Goal: Task Accomplishment & Management: Manage account settings

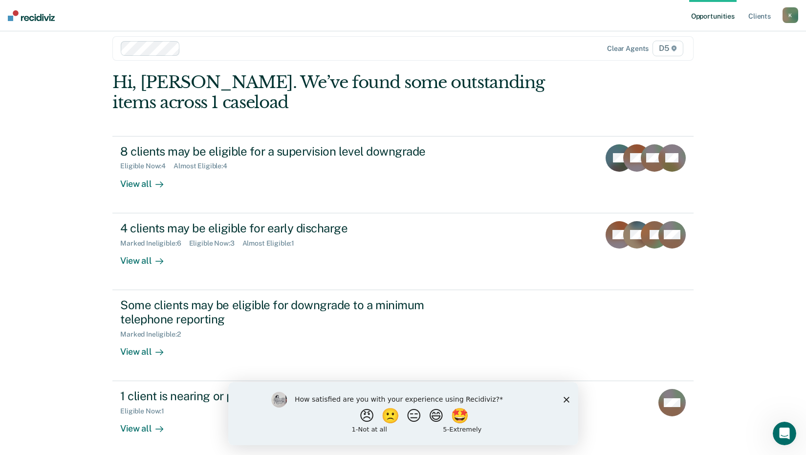
scroll to position [14, 0]
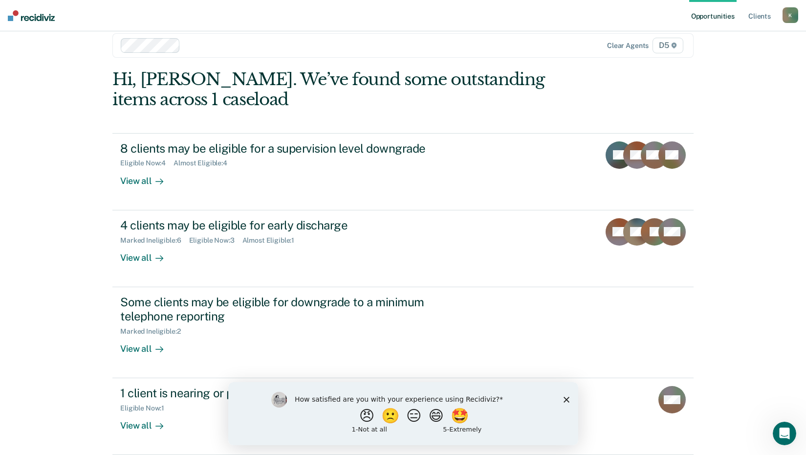
click at [564, 399] on icon "Close survey" at bounding box center [566, 399] width 6 height 6
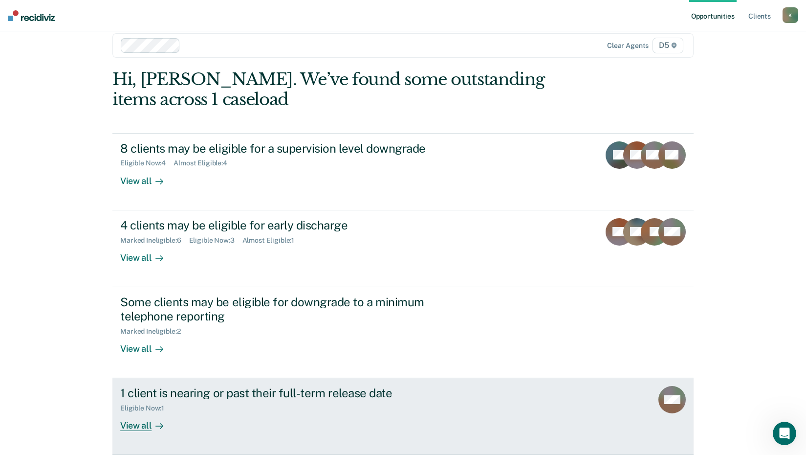
click at [137, 428] on div "View all" at bounding box center [147, 421] width 55 height 19
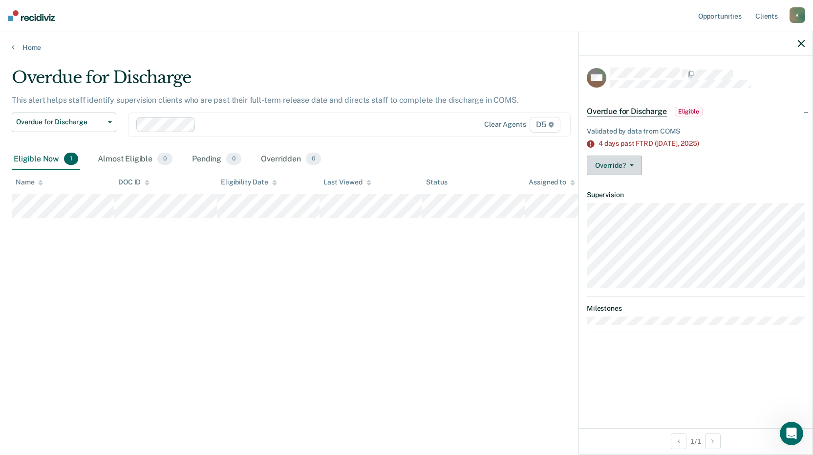
click at [632, 166] on button "Override?" at bounding box center [614, 165] width 55 height 20
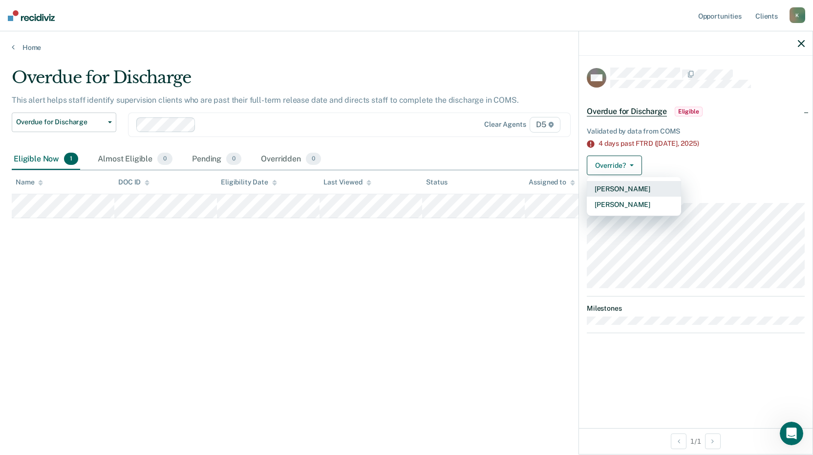
click at [635, 189] on button "[PERSON_NAME]" at bounding box center [634, 189] width 94 height 16
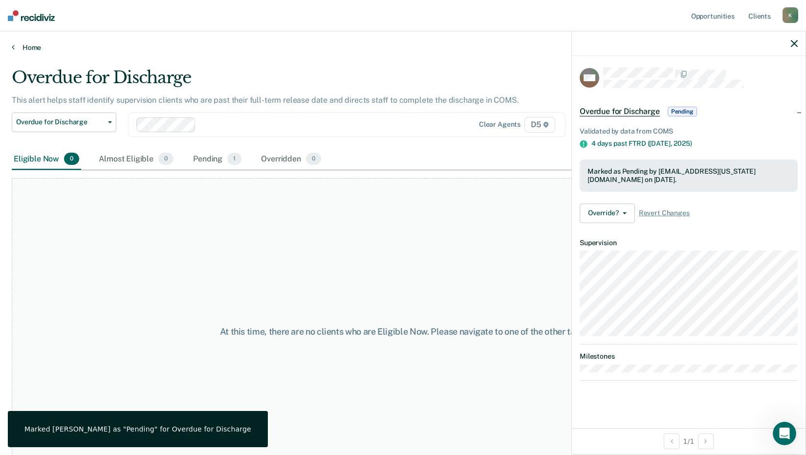
click at [31, 49] on link "Home" at bounding box center [403, 47] width 783 height 9
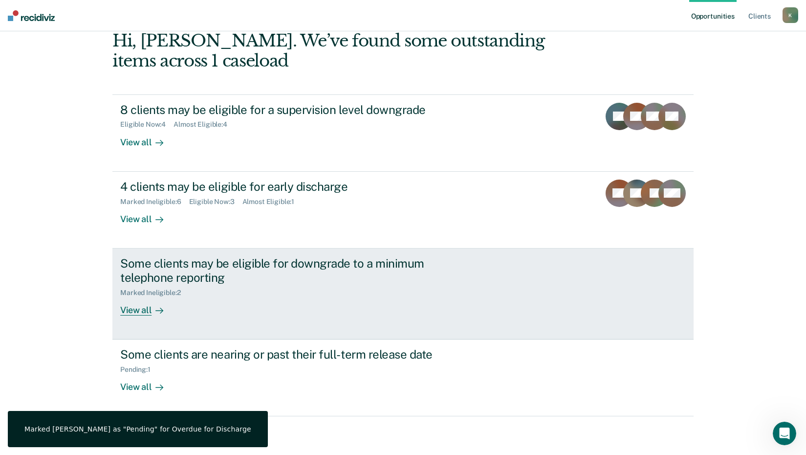
scroll to position [53, 0]
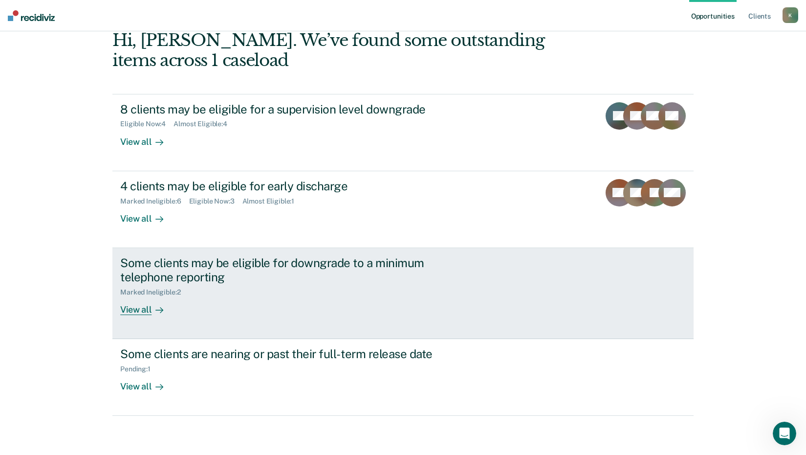
click at [148, 308] on div "View all" at bounding box center [147, 305] width 55 height 19
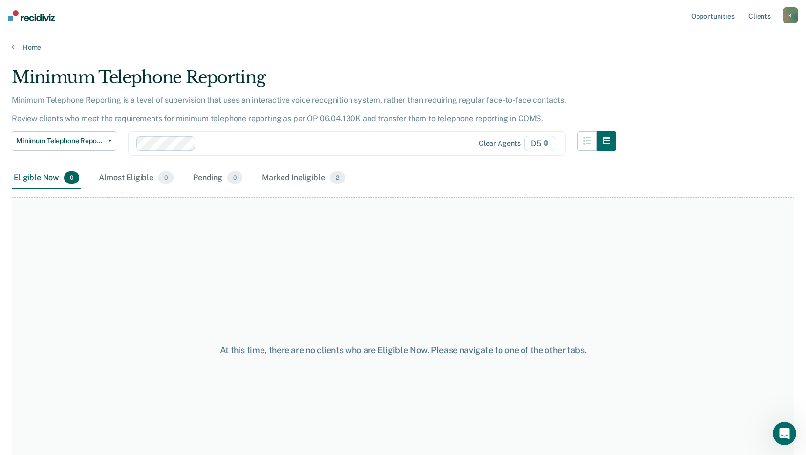
click at [11, 46] on div "Home" at bounding box center [403, 41] width 806 height 21
click at [14, 46] on icon at bounding box center [13, 47] width 3 height 8
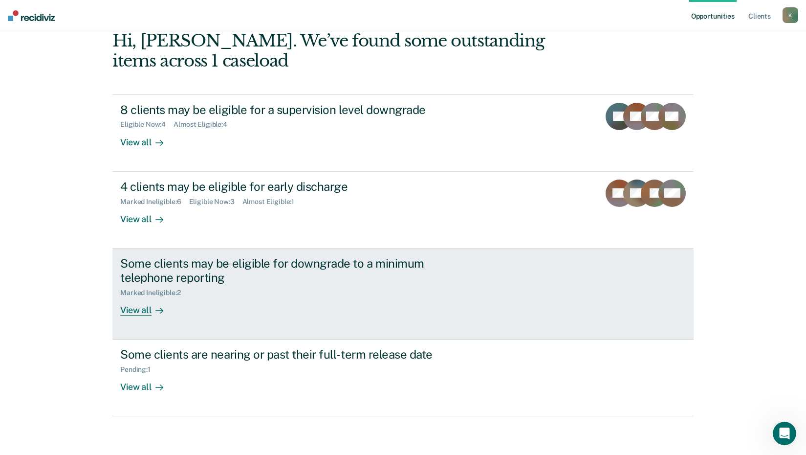
scroll to position [53, 0]
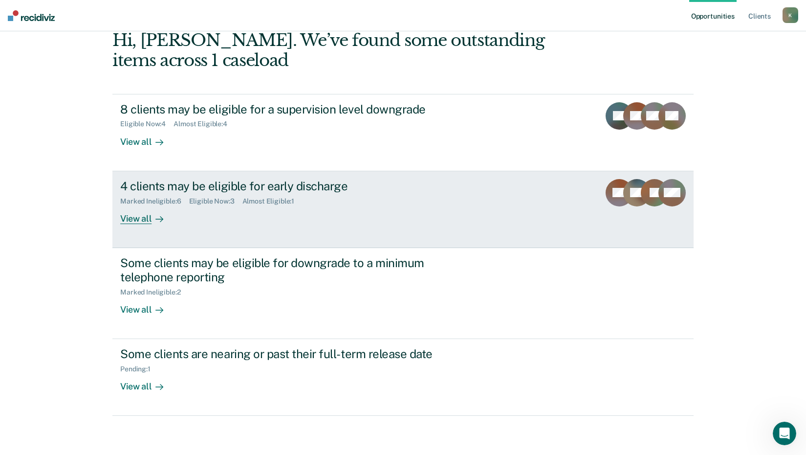
click at [132, 218] on div "View all" at bounding box center [147, 214] width 55 height 19
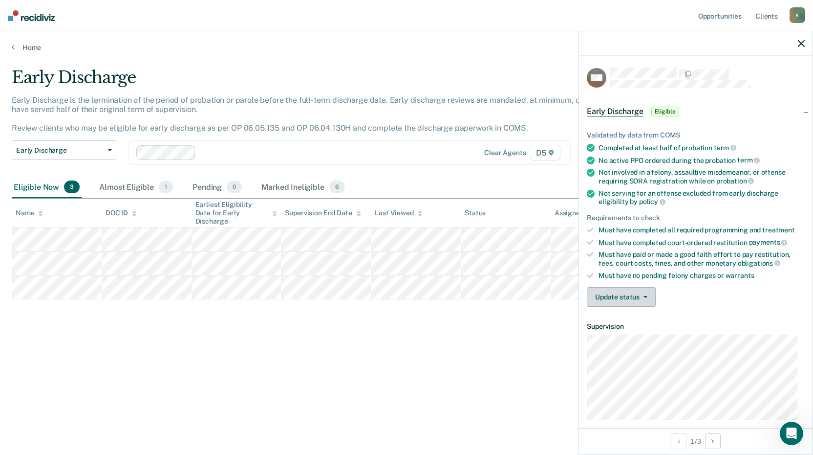
click at [642, 297] on button "Update status" at bounding box center [621, 297] width 69 height 20
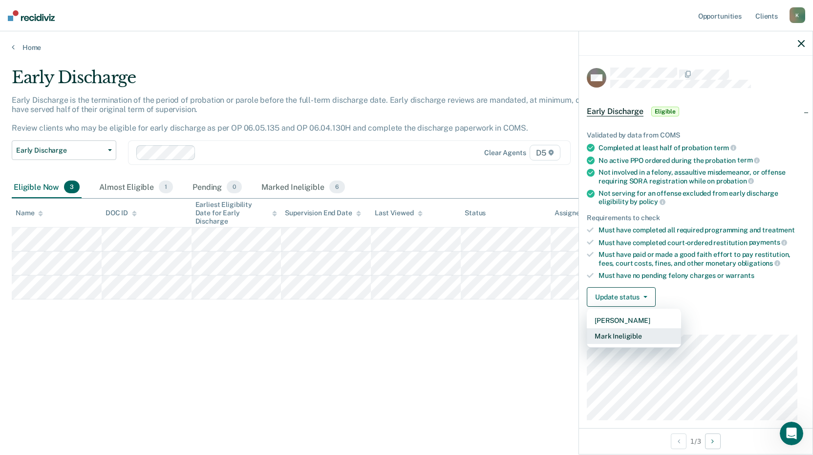
click at [628, 333] on button "Mark Ineligible" at bounding box center [634, 336] width 94 height 16
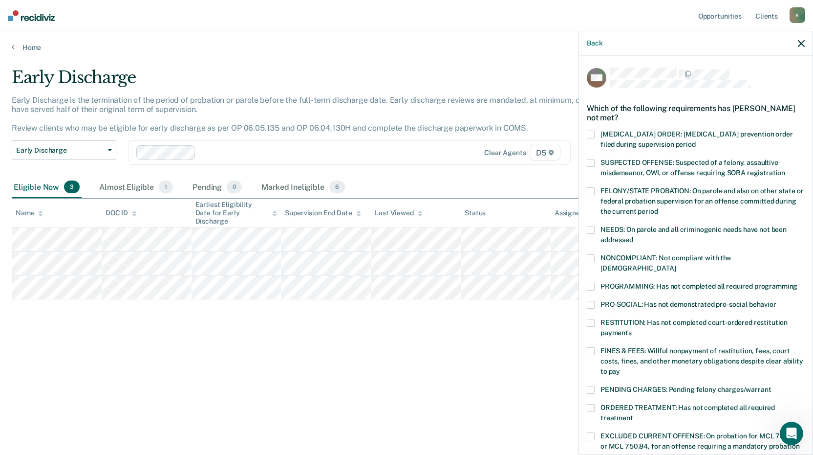
click at [593, 319] on span at bounding box center [591, 323] width 8 height 8
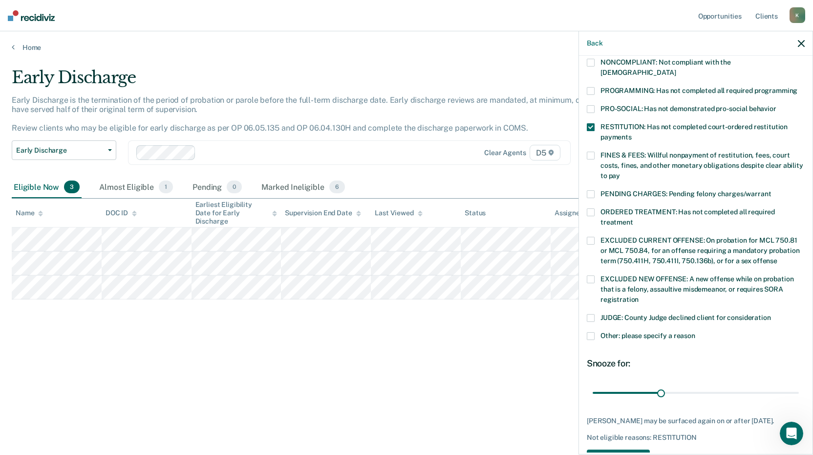
scroll to position [227, 0]
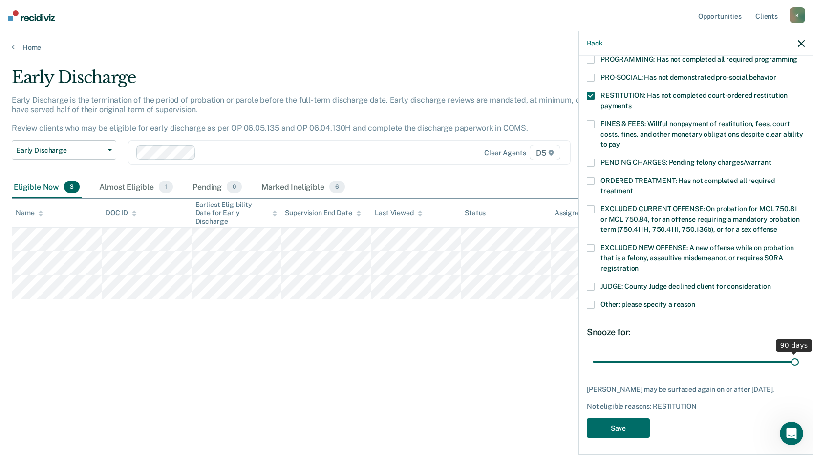
drag, startPoint x: 659, startPoint y: 351, endPoint x: 800, endPoint y: 353, distance: 140.8
type input "90"
click at [799, 353] on input "range" at bounding box center [696, 360] width 206 height 17
click at [626, 423] on button "Save" at bounding box center [618, 428] width 63 height 20
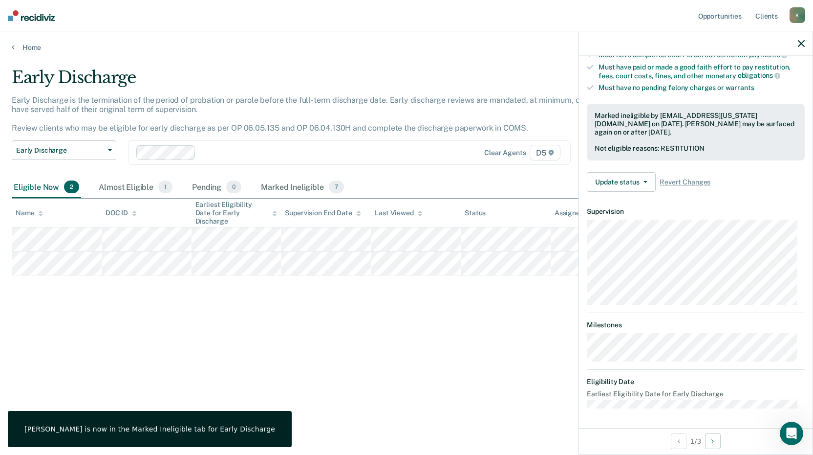
scroll to position [178, 0]
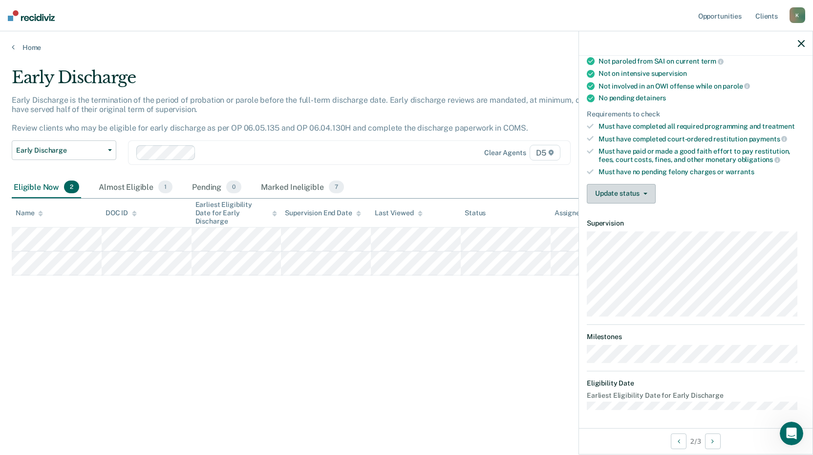
click at [641, 193] on span "button" at bounding box center [644, 194] width 8 height 2
click at [642, 191] on button "Update status" at bounding box center [621, 194] width 69 height 20
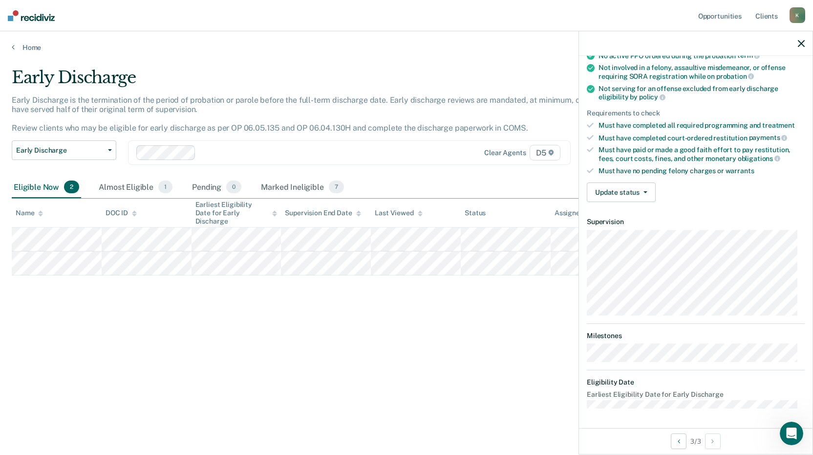
scroll to position [104, 0]
click at [648, 194] on button "Update status" at bounding box center [621, 193] width 69 height 20
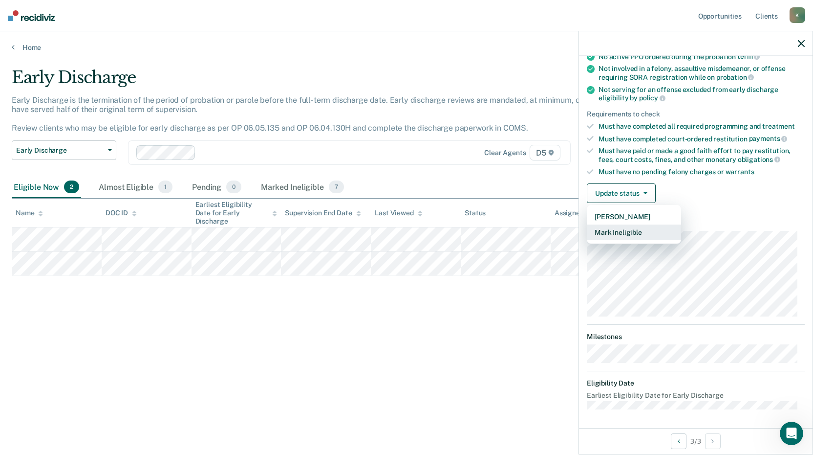
click at [633, 232] on button "Mark Ineligible" at bounding box center [634, 232] width 94 height 16
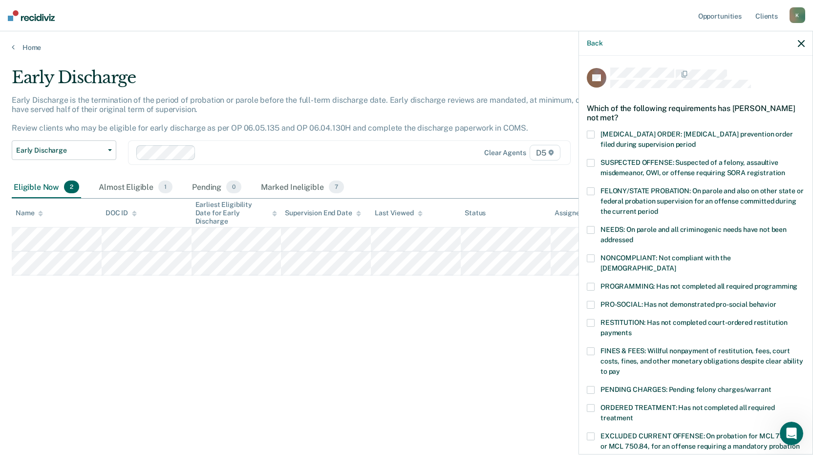
scroll to position [49, 0]
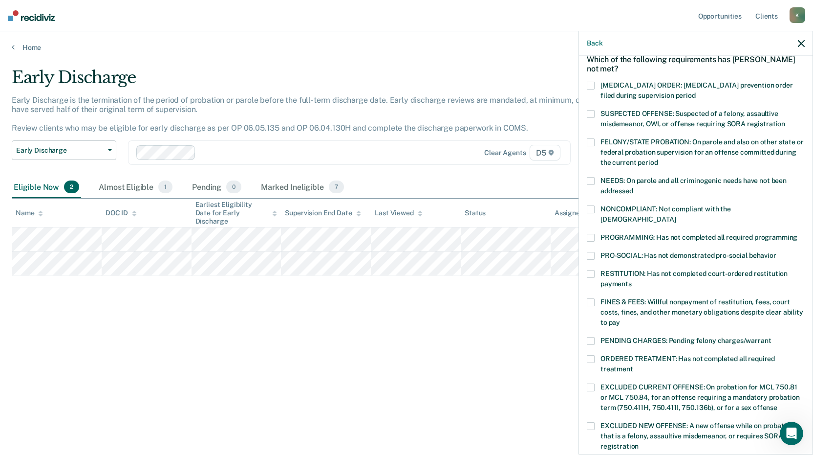
click at [588, 234] on span at bounding box center [591, 238] width 8 height 8
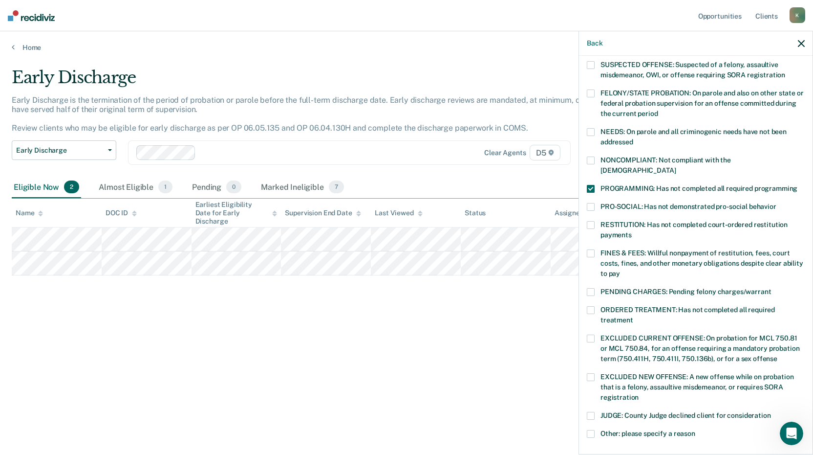
scroll to position [147, 0]
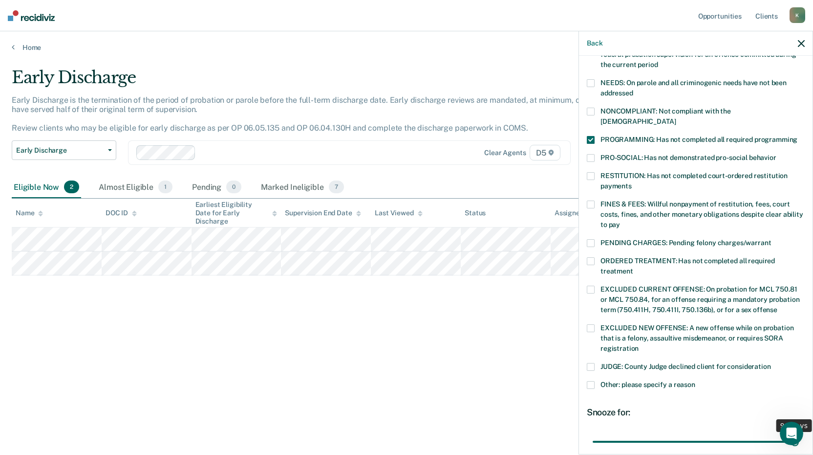
drag, startPoint x: 658, startPoint y: 430, endPoint x: 811, endPoint y: 423, distance: 152.7
type input "90"
click at [799, 433] on input "range" at bounding box center [696, 441] width 206 height 17
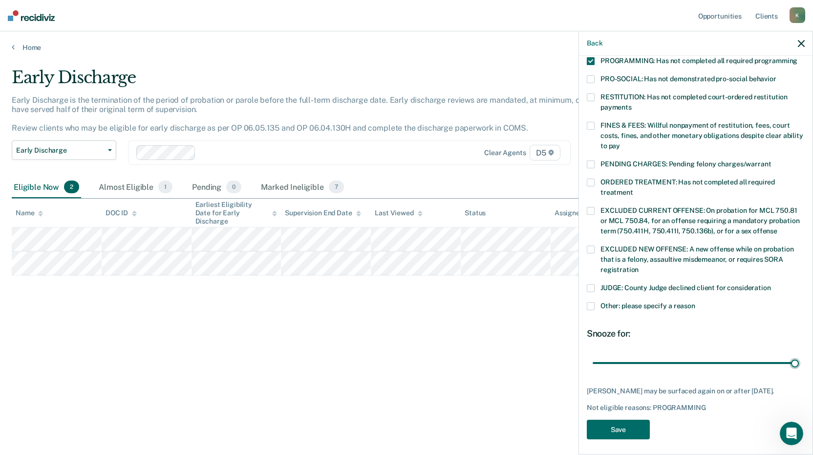
scroll to position [227, 0]
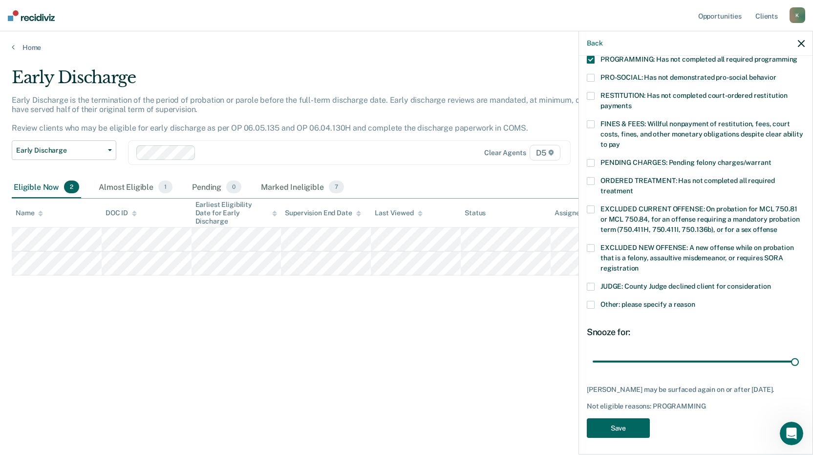
click at [623, 428] on button "Save" at bounding box center [618, 428] width 63 height 20
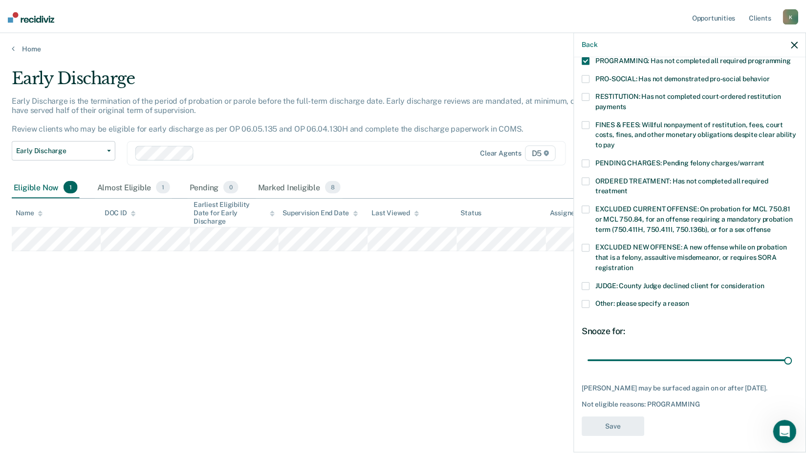
scroll to position [176, 0]
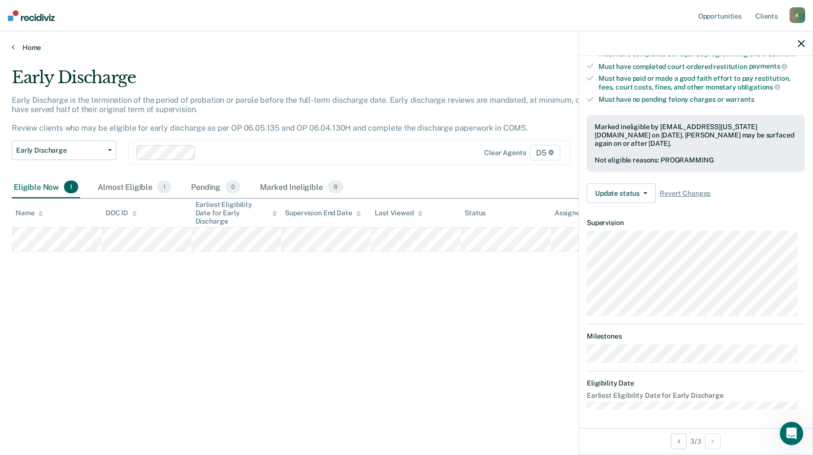
click at [15, 47] on link "Home" at bounding box center [407, 47] width 790 height 9
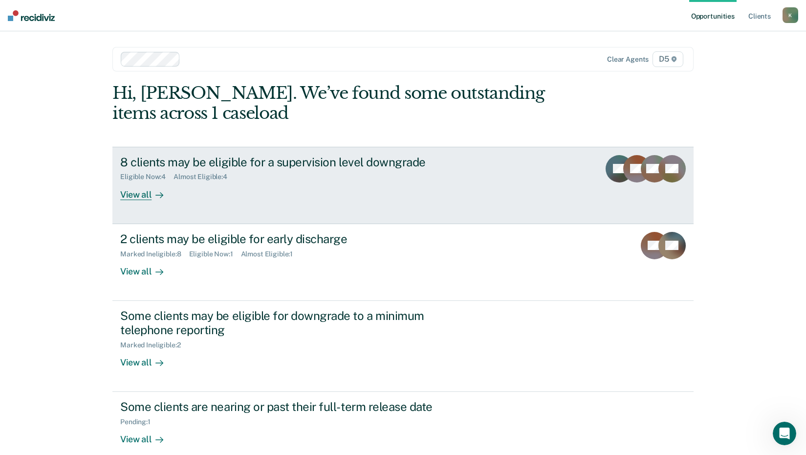
click at [133, 194] on div "View all" at bounding box center [147, 190] width 55 height 19
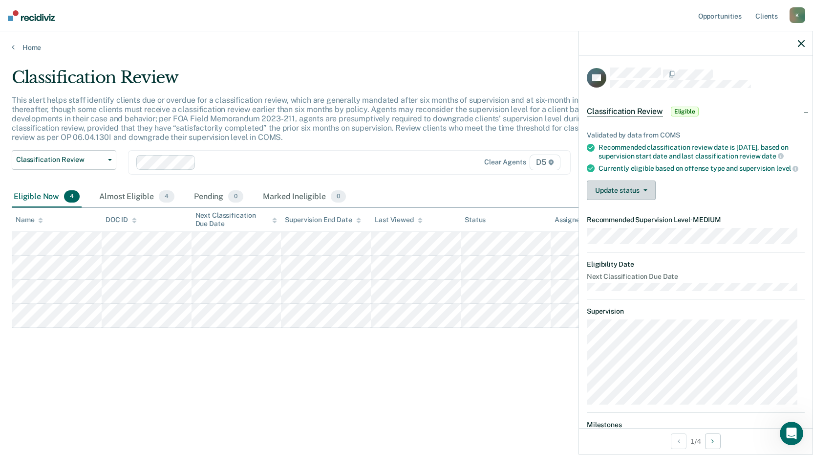
click at [646, 191] on icon "button" at bounding box center [646, 190] width 4 height 2
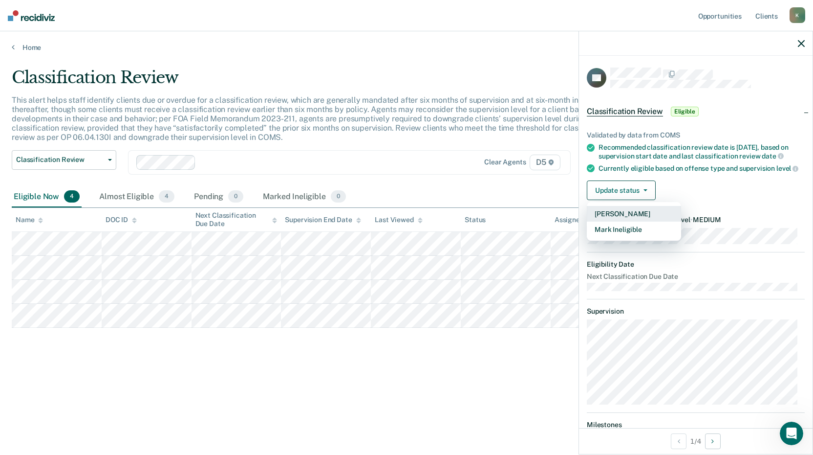
click at [638, 214] on button "[PERSON_NAME]" at bounding box center [634, 214] width 94 height 16
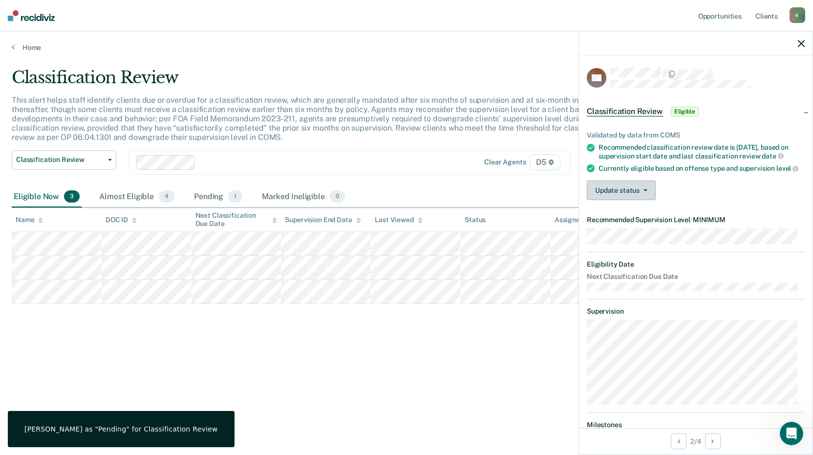
click at [636, 200] on button "Update status" at bounding box center [621, 190] width 69 height 20
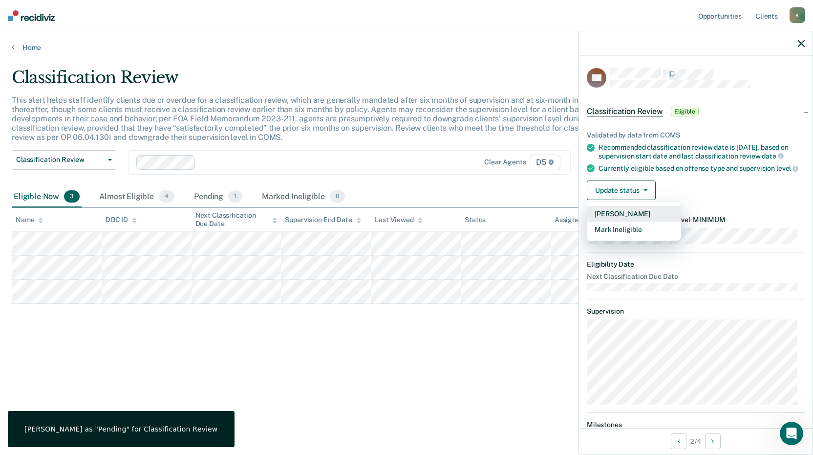
click at [629, 221] on button "[PERSON_NAME]" at bounding box center [634, 214] width 94 height 16
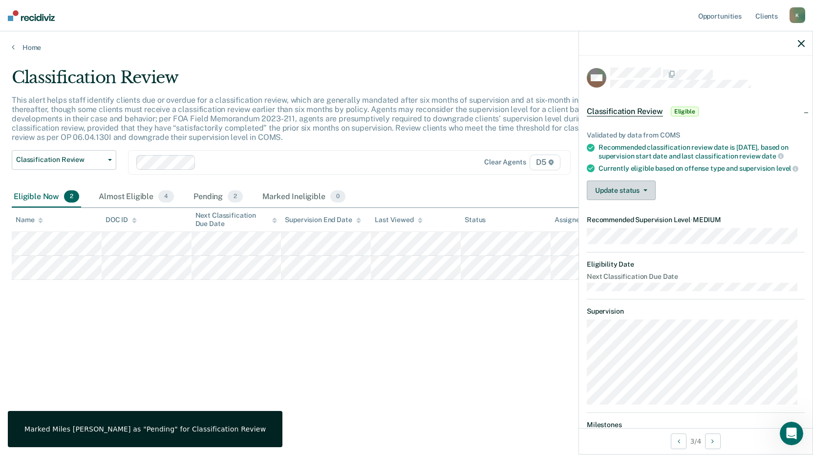
click at [608, 200] on button "Update status" at bounding box center [621, 190] width 69 height 20
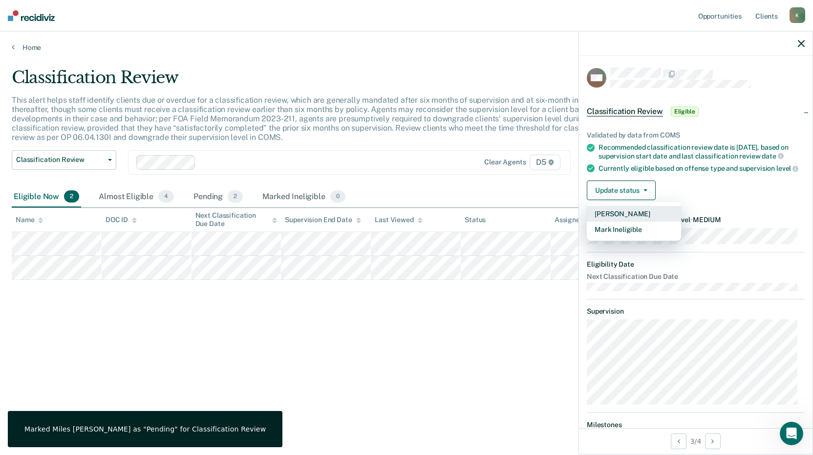
click at [611, 221] on button "[PERSON_NAME]" at bounding box center [634, 214] width 94 height 16
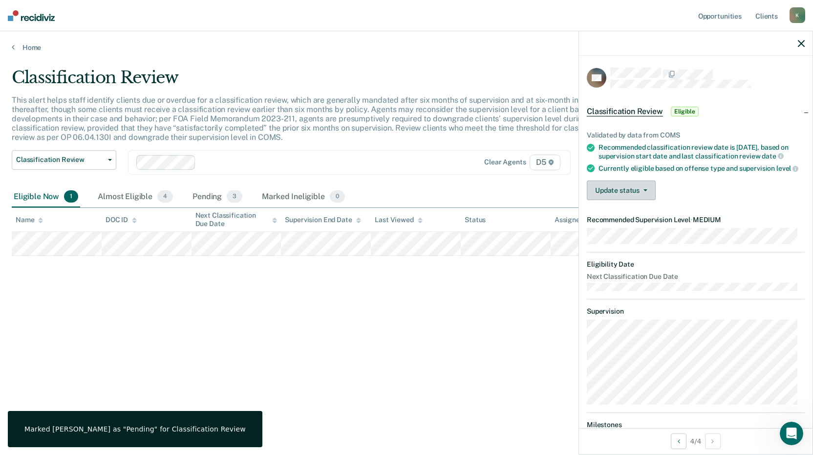
click at [601, 200] on button "Update status" at bounding box center [621, 190] width 69 height 20
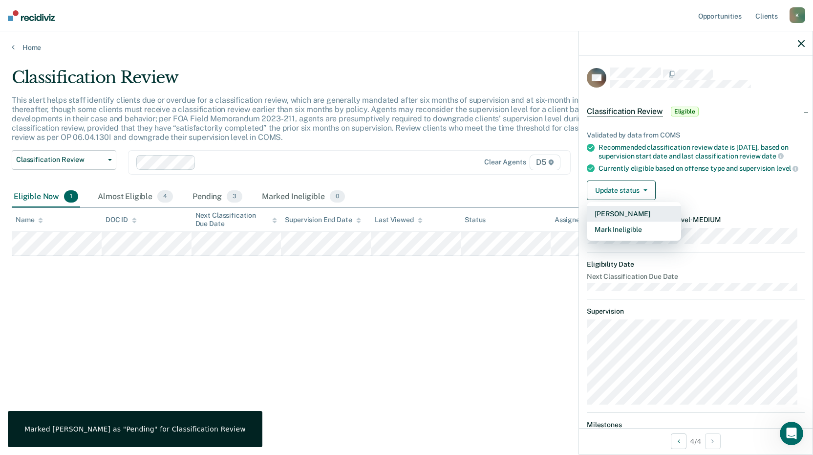
click at [610, 221] on button "[PERSON_NAME]" at bounding box center [634, 214] width 94 height 16
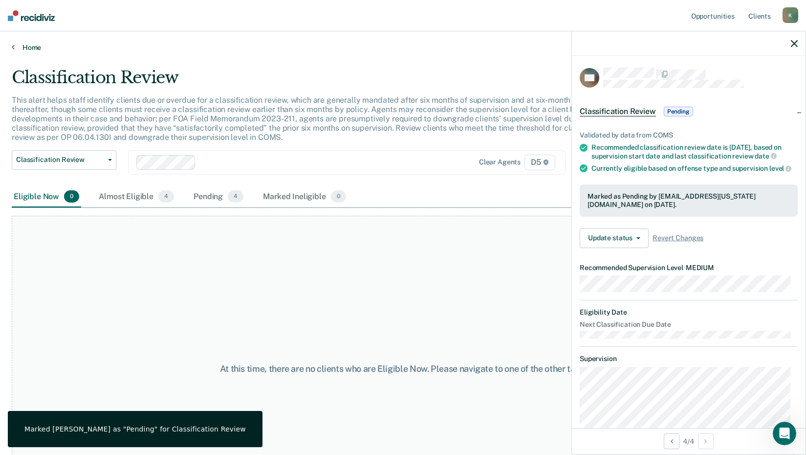
click at [16, 46] on link "Home" at bounding box center [403, 47] width 783 height 9
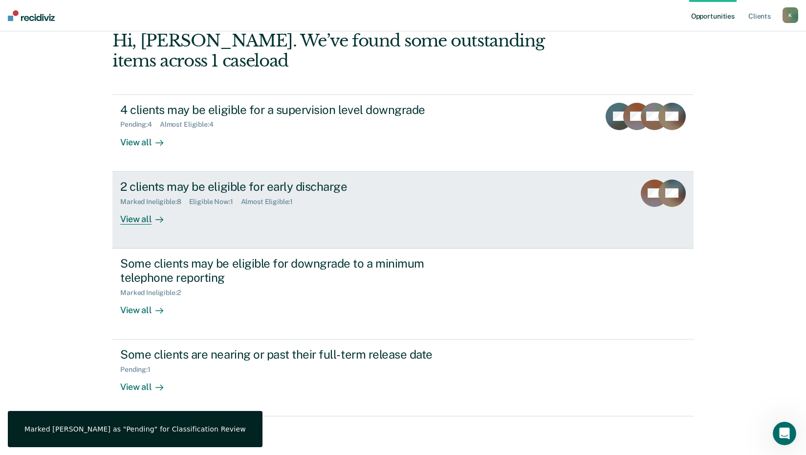
scroll to position [53, 0]
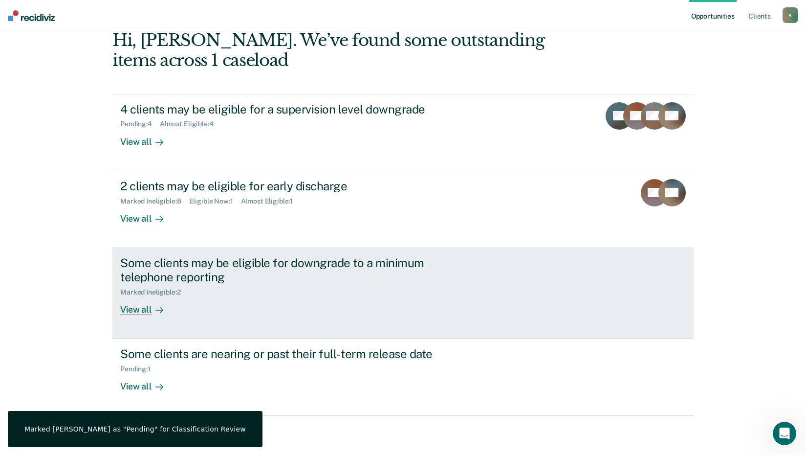
click at [138, 307] on div "View all" at bounding box center [147, 305] width 55 height 19
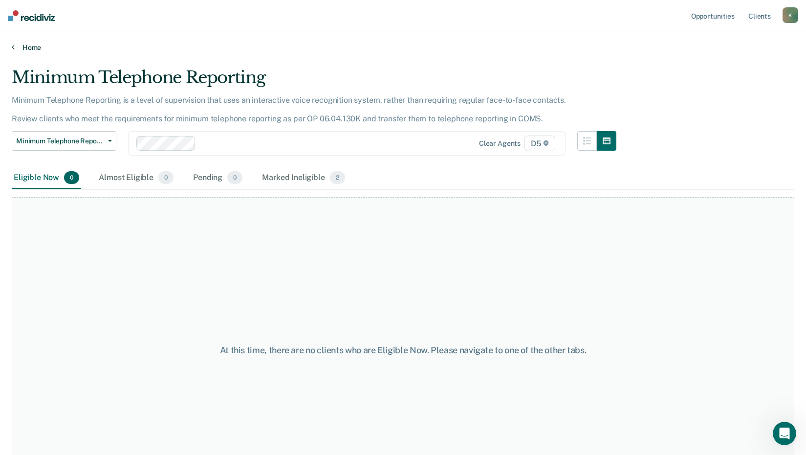
click at [13, 50] on icon at bounding box center [13, 47] width 3 height 8
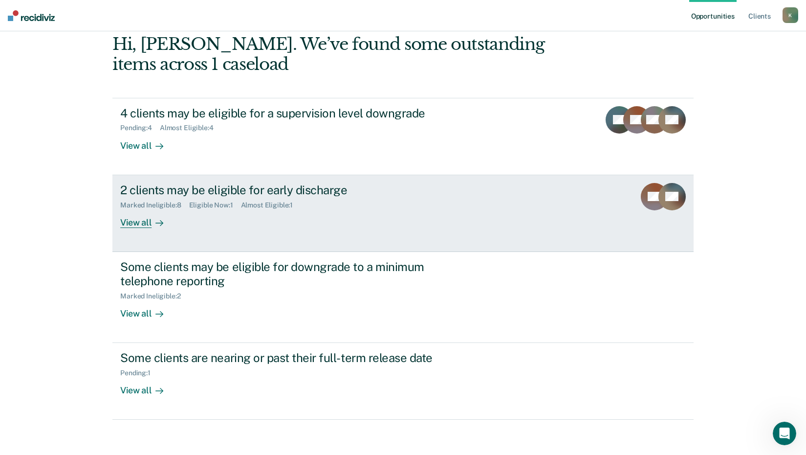
scroll to position [53, 0]
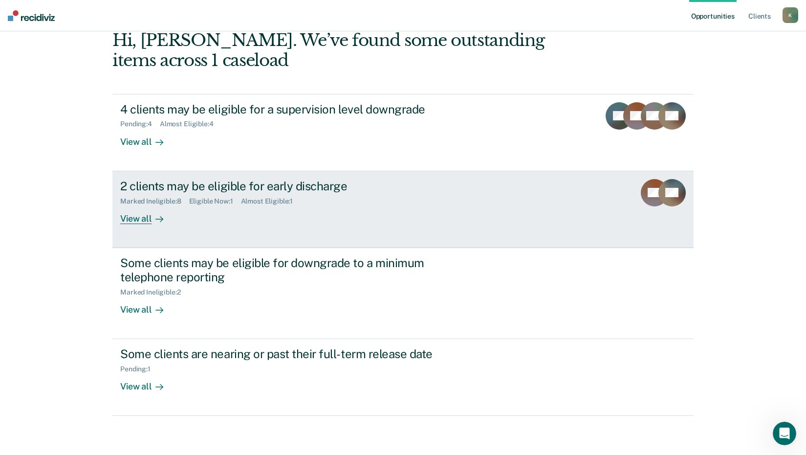
click at [142, 218] on div "View all" at bounding box center [147, 214] width 55 height 19
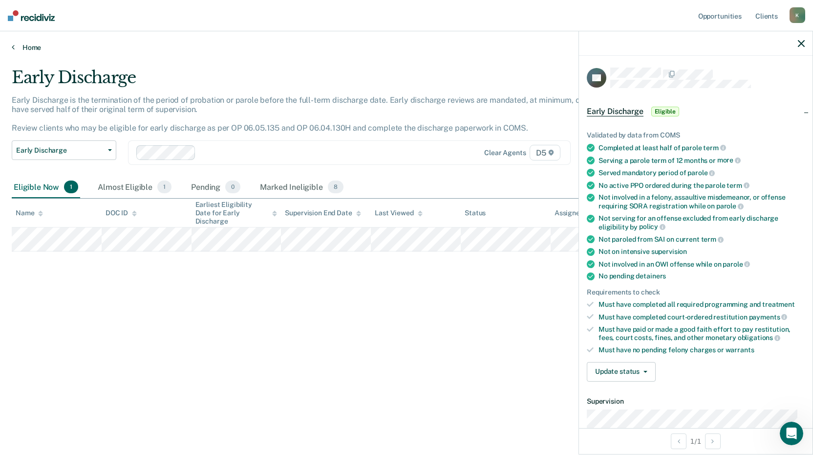
click at [34, 51] on link "Home" at bounding box center [407, 47] width 790 height 9
